Goal: Task Accomplishment & Management: Manage account settings

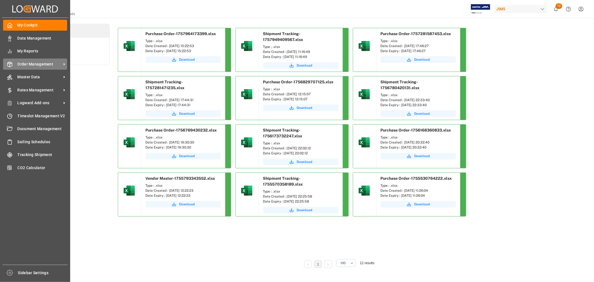
click at [38, 66] on span "Order Management" at bounding box center [40, 64] width 44 height 6
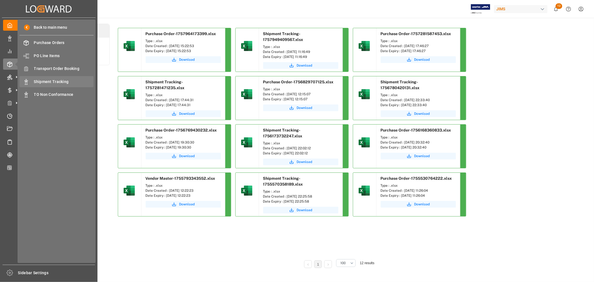
click at [48, 82] on span "Shipment Tracking" at bounding box center [64, 82] width 60 height 6
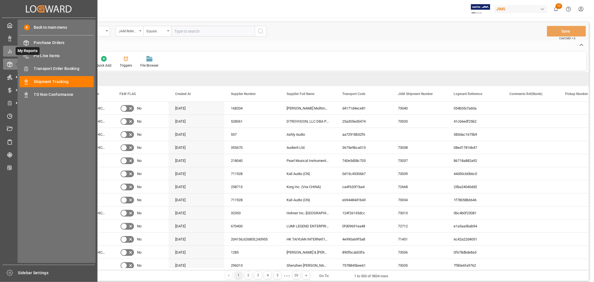
click at [10, 50] on icon at bounding box center [10, 51] width 6 height 6
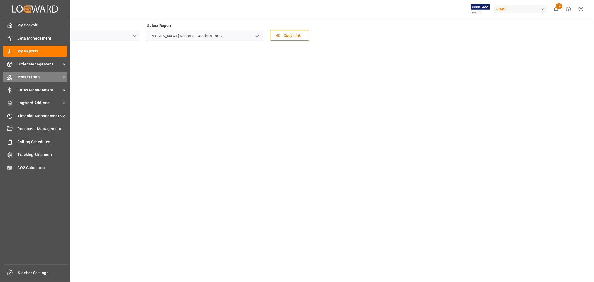
click at [23, 76] on span "Master Data" at bounding box center [40, 77] width 44 height 6
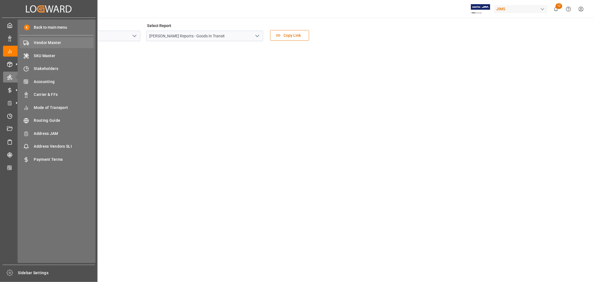
click at [42, 42] on span "Vendor Master" at bounding box center [64, 43] width 60 height 6
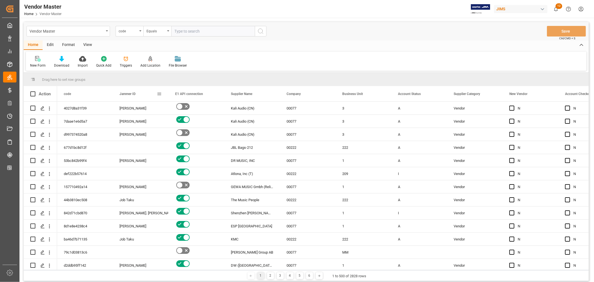
click at [158, 93] on span at bounding box center [159, 93] width 5 height 5
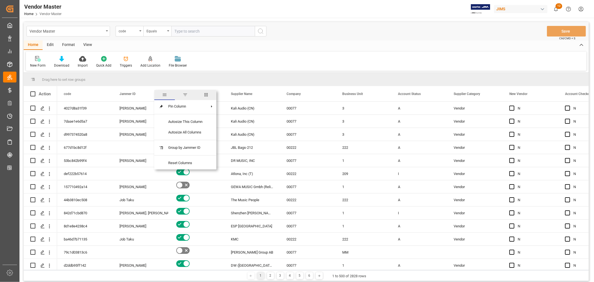
click at [187, 92] on span "filter" at bounding box center [185, 94] width 5 height 5
click at [162, 122] on input "Filter Value" at bounding box center [185, 123] width 55 height 11
click at [167, 125] on input "Filter Value" at bounding box center [185, 123] width 55 height 11
click at [168, 111] on div "Equals" at bounding box center [182, 110] width 47 height 4
click at [249, 50] on div "Home Edit Format View New Form Download Import Quick Add Triggers Add Location …" at bounding box center [306, 55] width 565 height 30
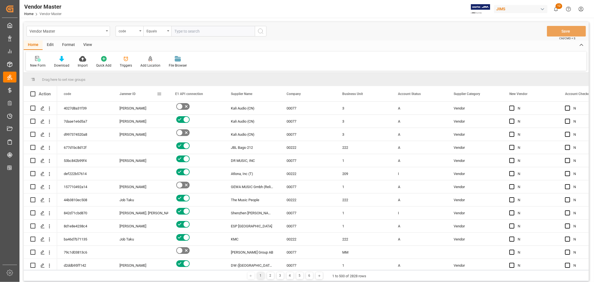
click at [160, 94] on span at bounding box center [159, 93] width 5 height 5
type input "[PERSON_NAME]"
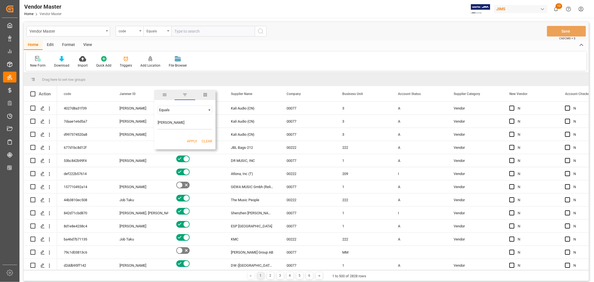
click at [191, 139] on button "Apply" at bounding box center [192, 142] width 10 height 6
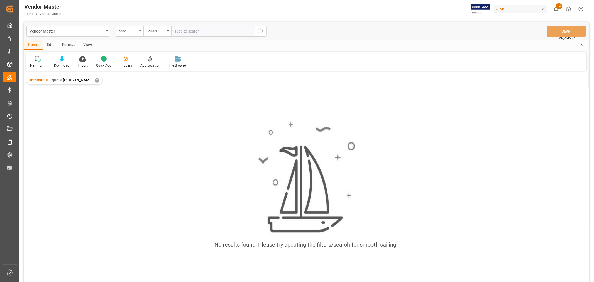
click at [99, 79] on div "✕" at bounding box center [97, 80] width 5 height 5
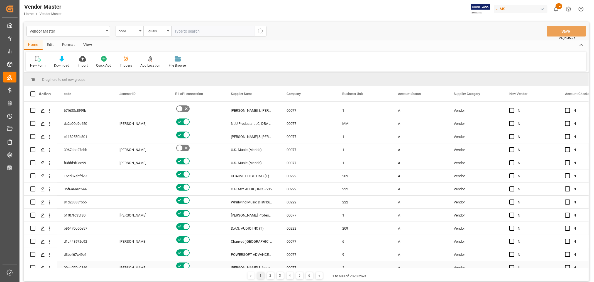
scroll to position [1672, 0]
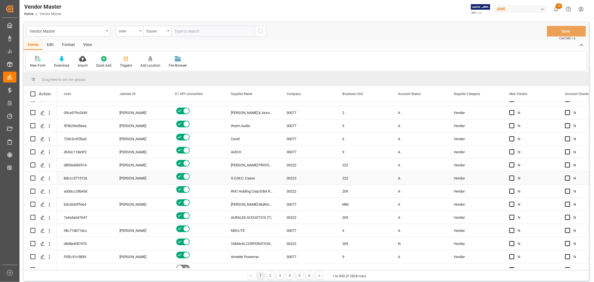
click at [132, 178] on div "[PERSON_NAME]" at bounding box center [141, 178] width 42 height 13
click at [159, 94] on span at bounding box center [159, 93] width 5 height 5
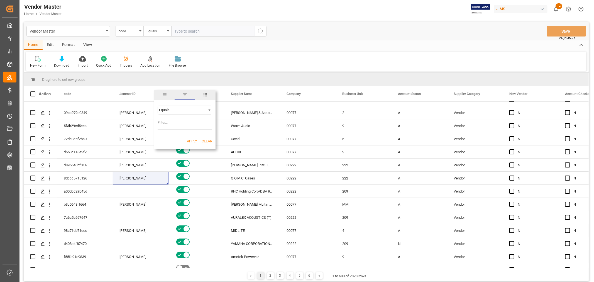
type input "J03"
click at [191, 140] on button "Apply" at bounding box center [192, 142] width 10 height 6
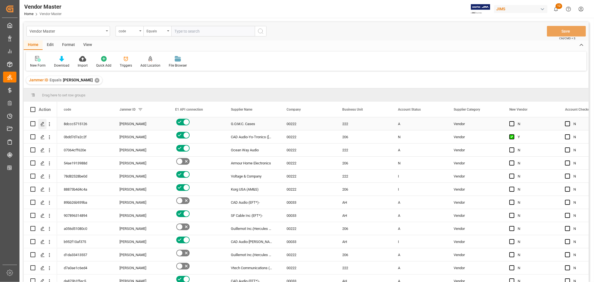
click at [41, 123] on icon "Press SPACE to select this row." at bounding box center [42, 124] width 4 height 4
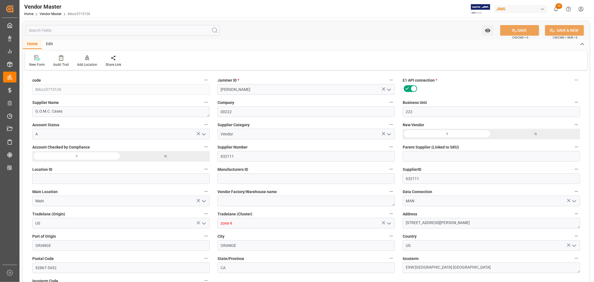
type input "[DATE] 01:34"
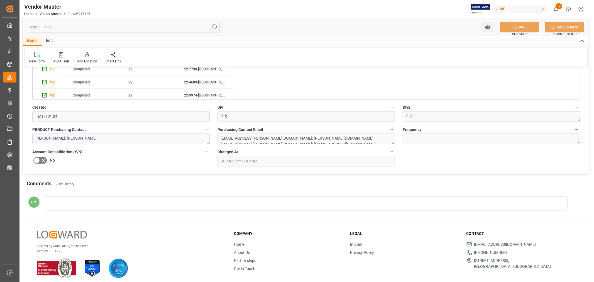
scroll to position [1065, 0]
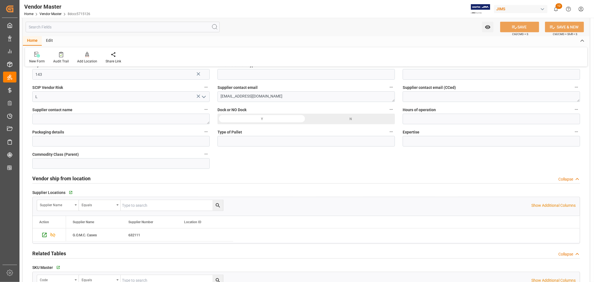
type input "50% PIA / 50% NET 30"
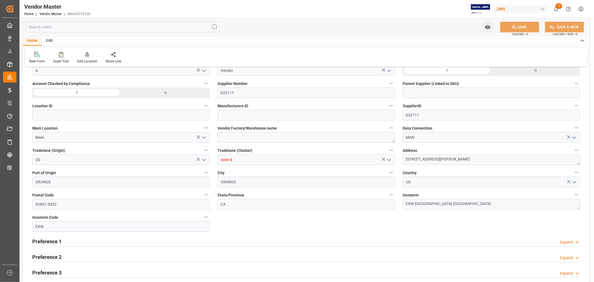
scroll to position [186, 0]
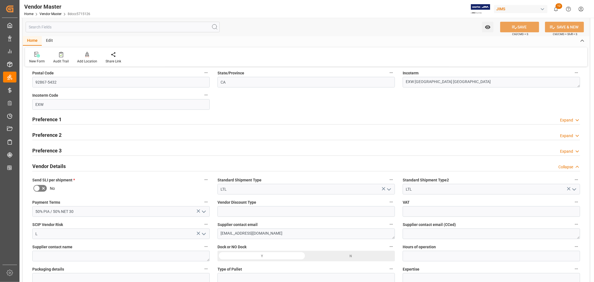
click at [61, 165] on h2 "Vendor Details" at bounding box center [48, 166] width 33 height 8
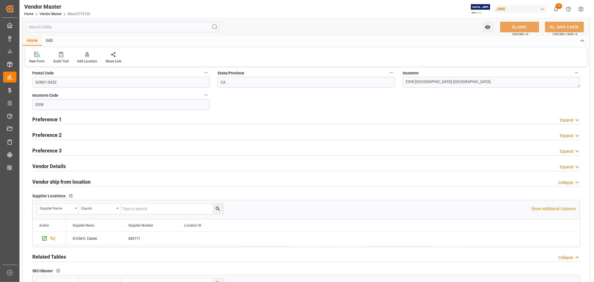
click at [74, 181] on h2 "Vendor ship from location" at bounding box center [61, 182] width 58 height 8
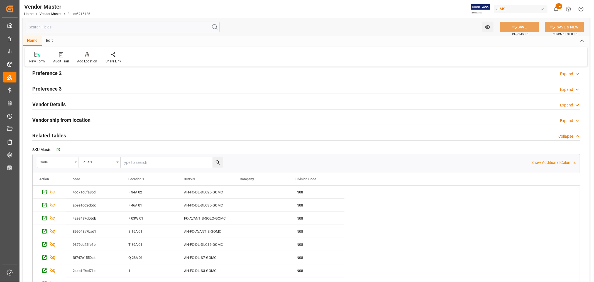
click at [62, 138] on h2 "Related Tables" at bounding box center [49, 136] width 34 height 8
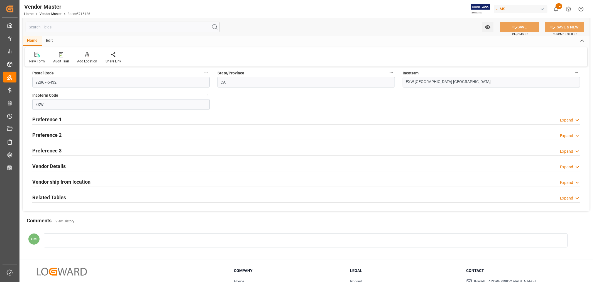
click at [62, 117] on div "Preference 1 Expand" at bounding box center [306, 119] width 548 height 11
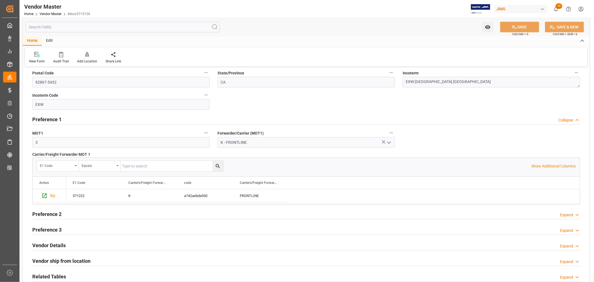
click at [62, 117] on div "Preference 1 Collapse" at bounding box center [306, 119] width 548 height 11
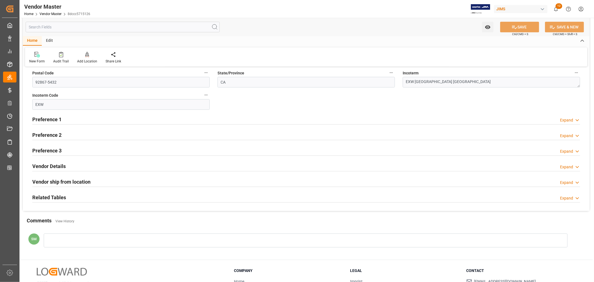
click at [54, 135] on h2 "Preference 2" at bounding box center [46, 135] width 29 height 8
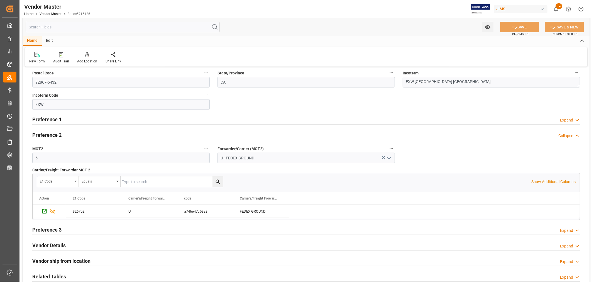
click at [54, 136] on h2 "Preference 2" at bounding box center [46, 135] width 29 height 8
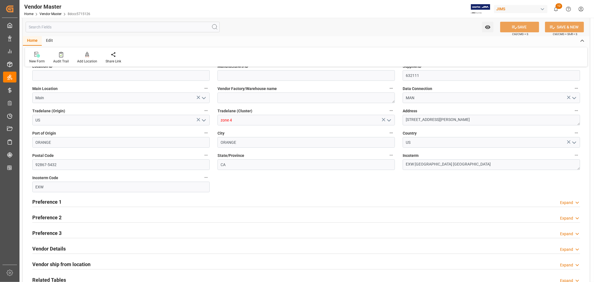
scroll to position [103, 0]
